Goal: Task Accomplishment & Management: Complete application form

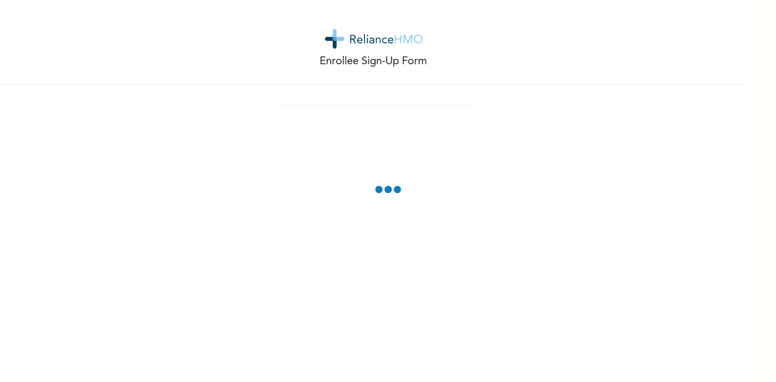
click at [776, 153] on html "Enrollee Sign-Up Form" at bounding box center [388, 191] width 776 height 382
click at [387, 191] on span at bounding box center [388, 191] width 28 height 13
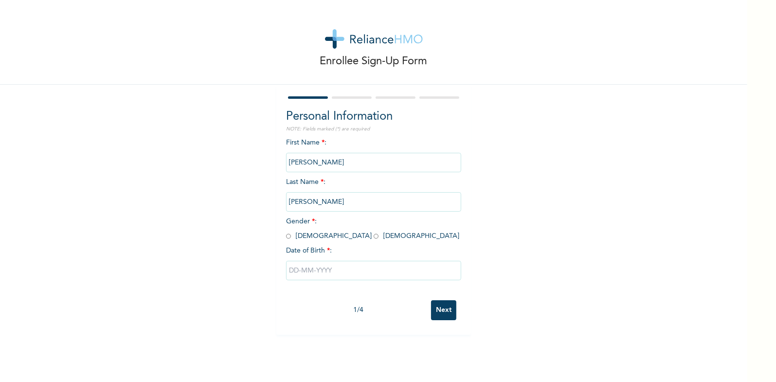
click at [313, 164] on input "[PERSON_NAME]" at bounding box center [373, 162] width 175 height 19
drag, startPoint x: 313, startPoint y: 164, endPoint x: 277, endPoint y: 161, distance: 35.1
click at [277, 161] on div "Personal Information NOTE: Fields marked (*) are required First Name * : [PERSO…" at bounding box center [374, 210] width 195 height 250
drag, startPoint x: 277, startPoint y: 161, endPoint x: 307, endPoint y: 203, distance: 51.4
click at [307, 203] on input "[PERSON_NAME]" at bounding box center [373, 201] width 175 height 19
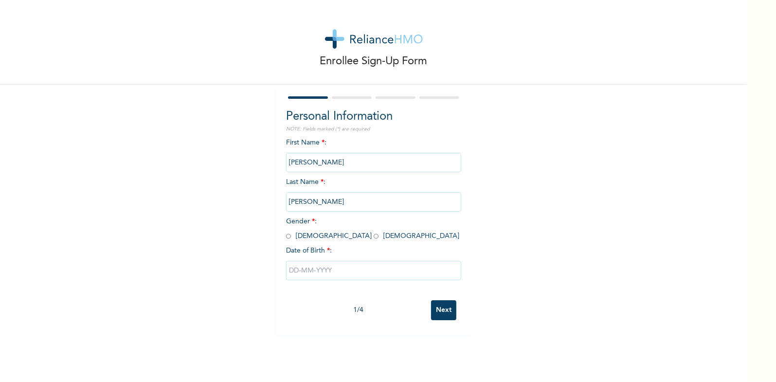
drag, startPoint x: 307, startPoint y: 203, endPoint x: 264, endPoint y: 199, distance: 42.5
click at [264, 199] on div "Enrollee Sign-Up Form Personal Information NOTE: Fields marked (*) are required…" at bounding box center [374, 167] width 748 height 335
click at [325, 159] on input "[PERSON_NAME]" at bounding box center [373, 162] width 175 height 19
click at [322, 162] on input "[PERSON_NAME]" at bounding box center [373, 162] width 175 height 19
click at [314, 164] on input "[PERSON_NAME]" at bounding box center [373, 162] width 175 height 19
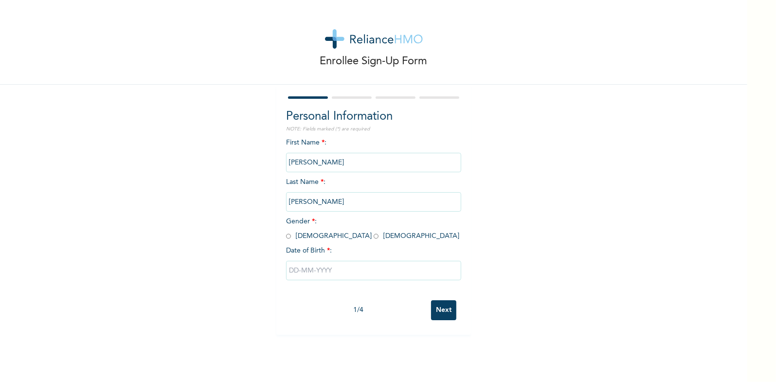
click at [314, 164] on input "[PERSON_NAME]" at bounding box center [373, 162] width 175 height 19
click at [286, 237] on input "radio" at bounding box center [288, 236] width 5 height 9
radio input "true"
click at [332, 271] on input "text" at bounding box center [373, 270] width 175 height 19
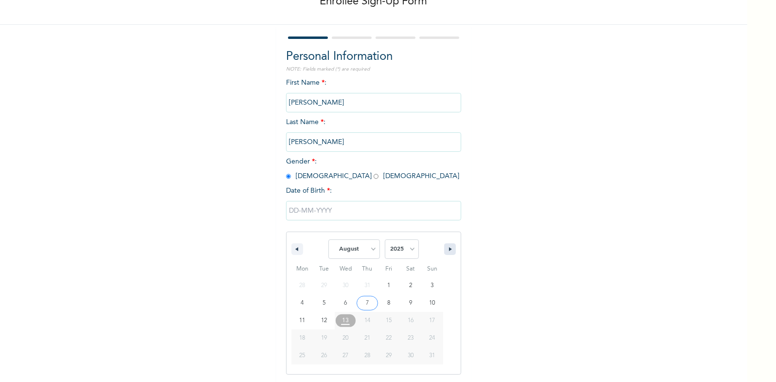
click at [449, 248] on icon "button" at bounding box center [451, 249] width 5 height 4
click at [446, 247] on button "button" at bounding box center [450, 249] width 12 height 12
click at [296, 249] on button "button" at bounding box center [298, 249] width 12 height 12
select select "5"
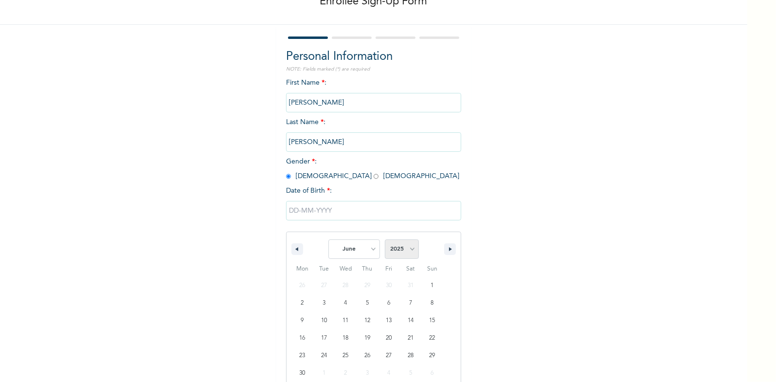
click at [406, 250] on select "2025 2024 2023 2022 2021 2020 2019 2018 2017 2016 2015 2014 2013 2012 2011 2010…" at bounding box center [402, 249] width 34 height 19
select select "1969"
click at [385, 240] on select "2025 2024 2023 2022 2021 2020 2019 2018 2017 2016 2015 2014 2013 2012 2011 2010…" at bounding box center [402, 249] width 34 height 19
click at [369, 249] on select "January February March April May June July August September October November De…" at bounding box center [355, 249] width 52 height 19
select select "4"
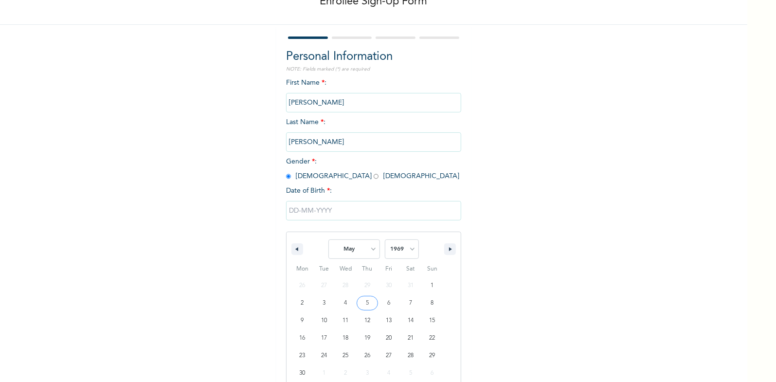
click at [329, 240] on select "January February March April May June July August September October November De…" at bounding box center [355, 249] width 52 height 19
type input "[DATE]"
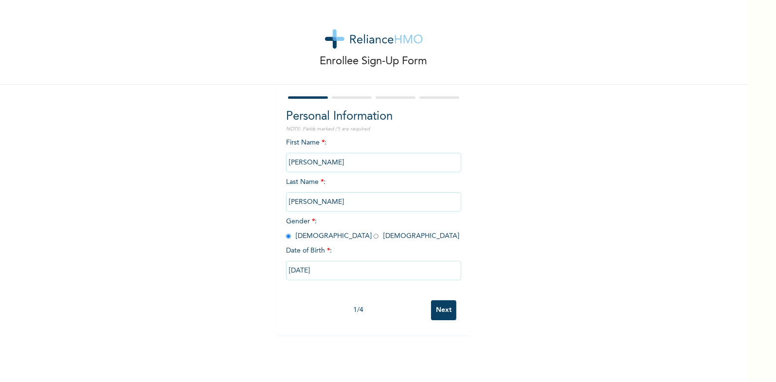
click at [305, 207] on input "[PERSON_NAME]" at bounding box center [373, 201] width 175 height 19
click at [441, 313] on input "Next" at bounding box center [443, 310] width 25 height 20
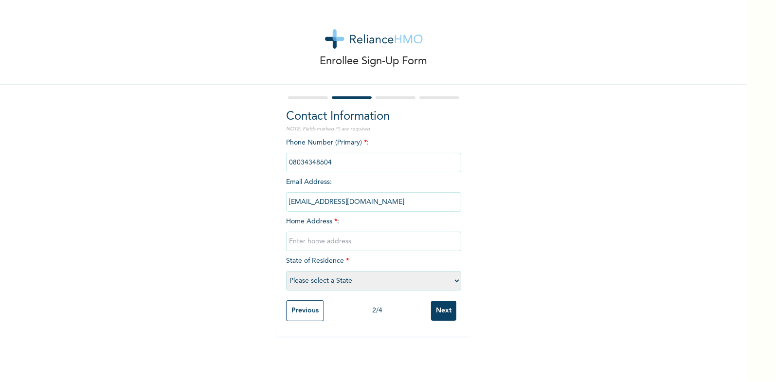
click at [288, 242] on input "text" at bounding box center [373, 241] width 175 height 19
type input "Beside Camp of Salvation"
click at [450, 281] on select "Please select a State [PERSON_NAME] (FCT) [PERSON_NAME] Ibom [GEOGRAPHIC_DATA] …" at bounding box center [373, 280] width 175 height 19
select select "15"
click at [286, 271] on select "Please select a State [PERSON_NAME] (FCT) [PERSON_NAME] Ibom [GEOGRAPHIC_DATA] …" at bounding box center [373, 280] width 175 height 19
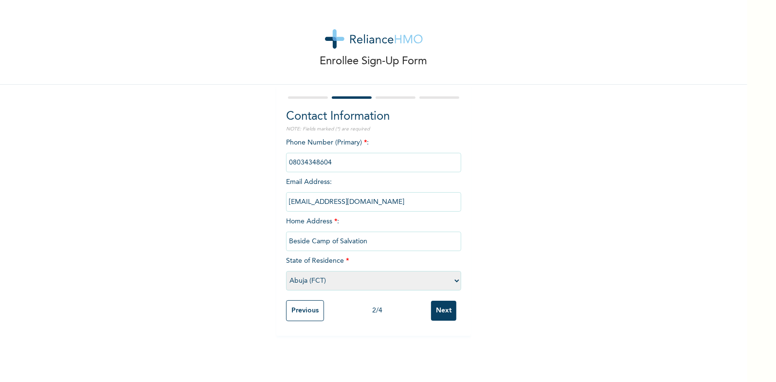
click at [441, 311] on input "Next" at bounding box center [443, 311] width 25 height 20
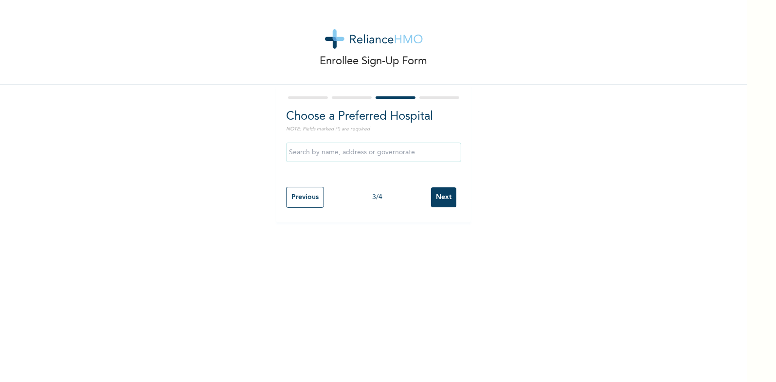
click at [322, 154] on input "text" at bounding box center [373, 152] width 175 height 19
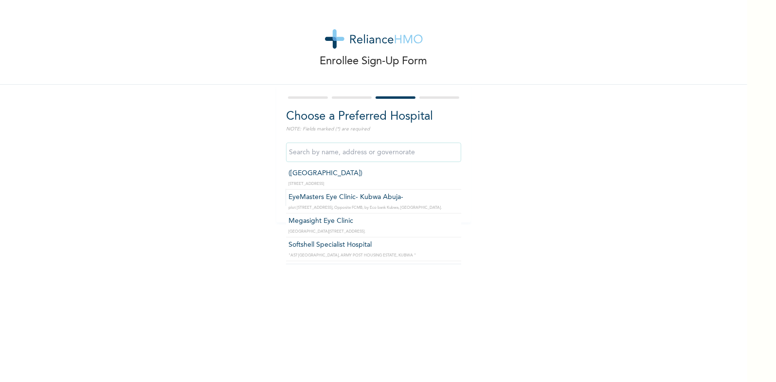
scroll to position [598, 0]
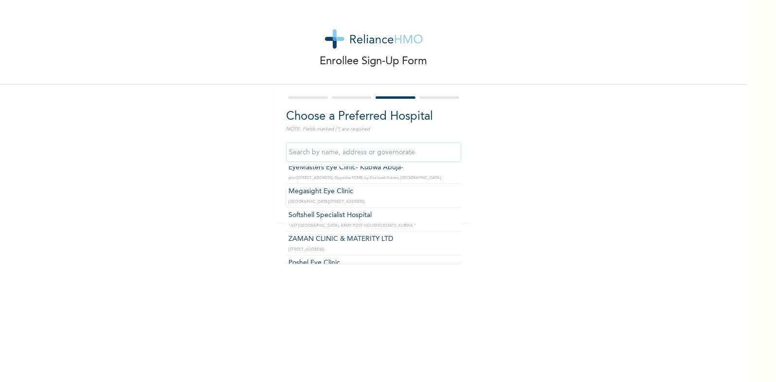
click at [776, 319] on html "Enrollee Sign-Up Form Choose a Preferred Hospital NOTE: Fields marked (*) are r…" at bounding box center [388, 191] width 776 height 382
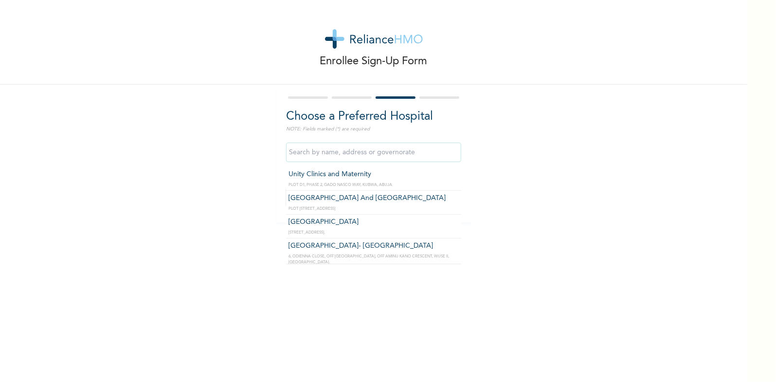
click at [373, 157] on input "text" at bounding box center [373, 152] width 175 height 19
click at [296, 151] on input "text" at bounding box center [373, 152] width 175 height 19
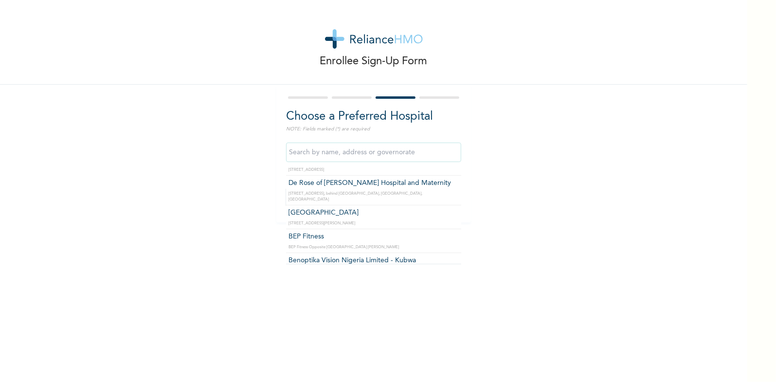
scroll to position [5984, 0]
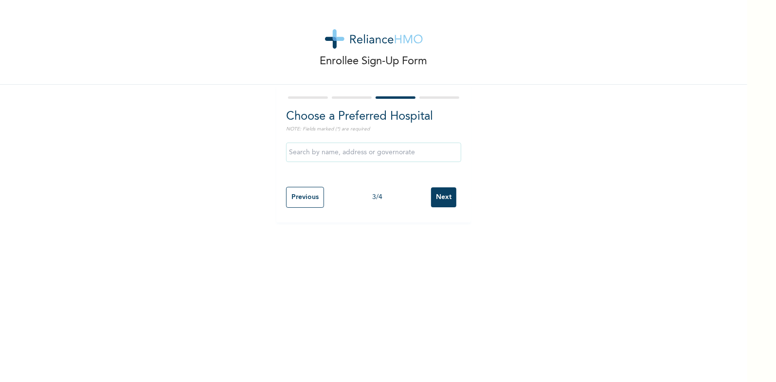
click at [748, 351] on div "Enrollee Sign-Up Form Choose a Preferred Hospital NOTE: Fields marked (*) are r…" at bounding box center [388, 191] width 776 height 382
click at [439, 199] on input "Next" at bounding box center [443, 197] width 25 height 20
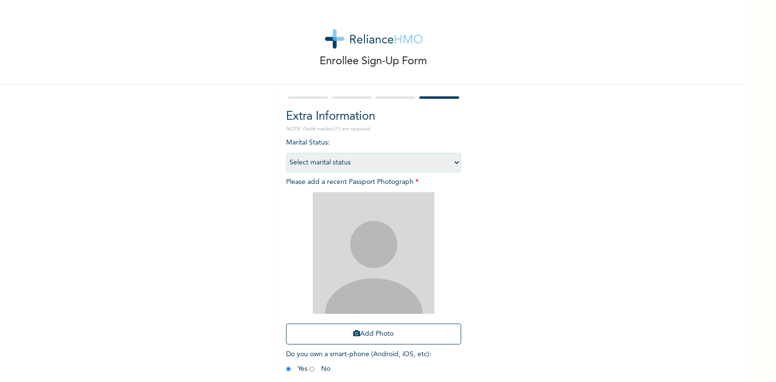
click at [452, 163] on select "Select marital status [DEMOGRAPHIC_DATA] Married [DEMOGRAPHIC_DATA] Widow/[DEMO…" at bounding box center [373, 162] width 175 height 19
select select "2"
click at [286, 153] on select "Select marital status [DEMOGRAPHIC_DATA] Married [DEMOGRAPHIC_DATA] Widow/[DEMO…" at bounding box center [373, 162] width 175 height 19
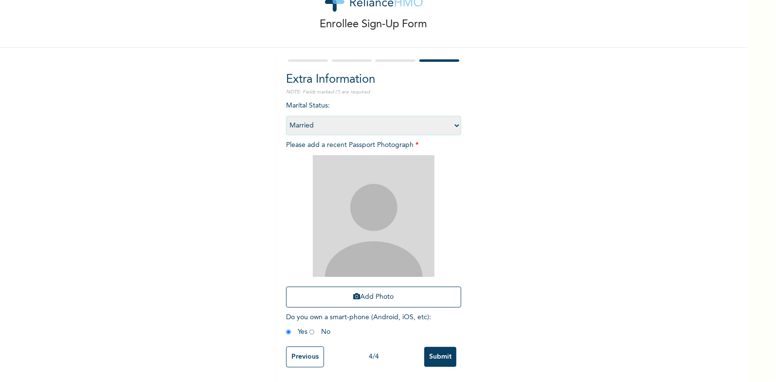
scroll to position [44, 0]
click at [453, 116] on select "Select marital status [DEMOGRAPHIC_DATA] Married [DEMOGRAPHIC_DATA] Widow/[DEMO…" at bounding box center [373, 125] width 175 height 19
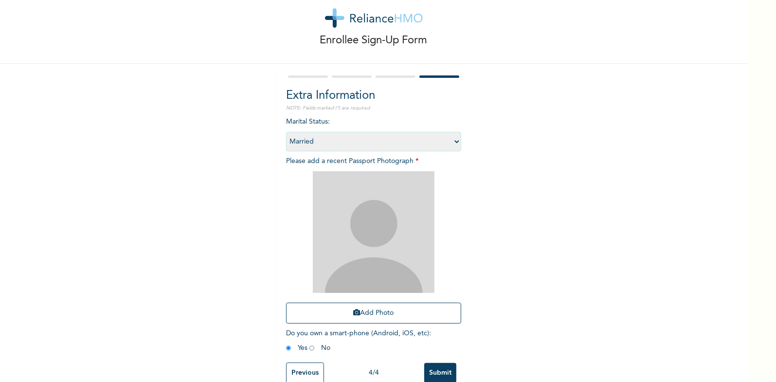
scroll to position [0, 0]
